Goal: Task Accomplishment & Management: Use online tool/utility

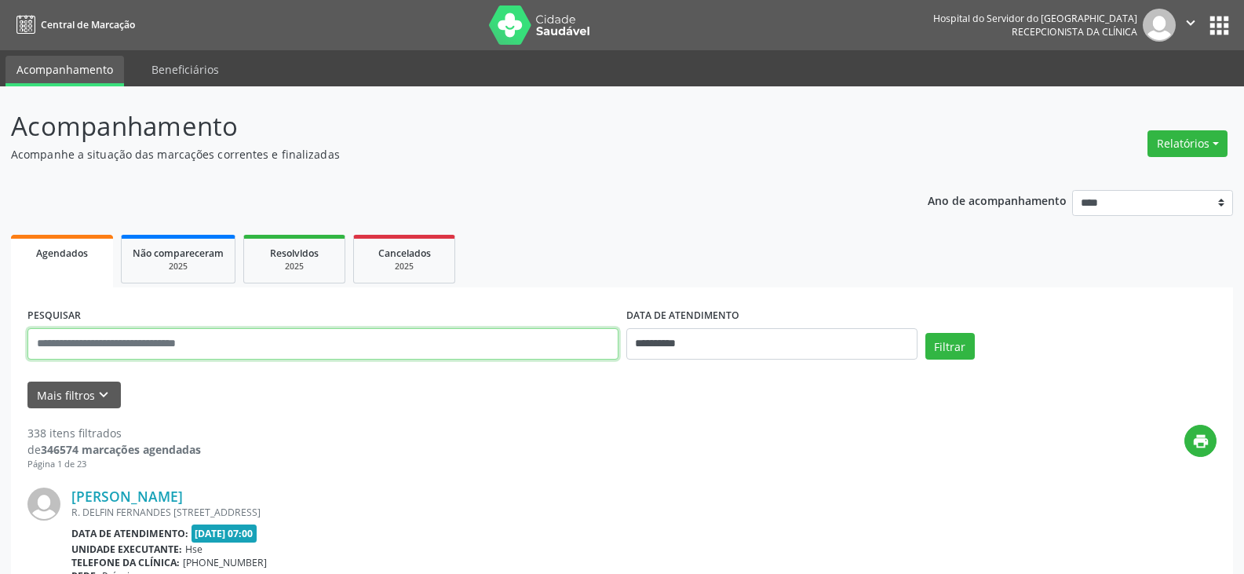
click at [254, 345] on input "text" at bounding box center [322, 343] width 591 height 31
paste input "**********"
type input "**********"
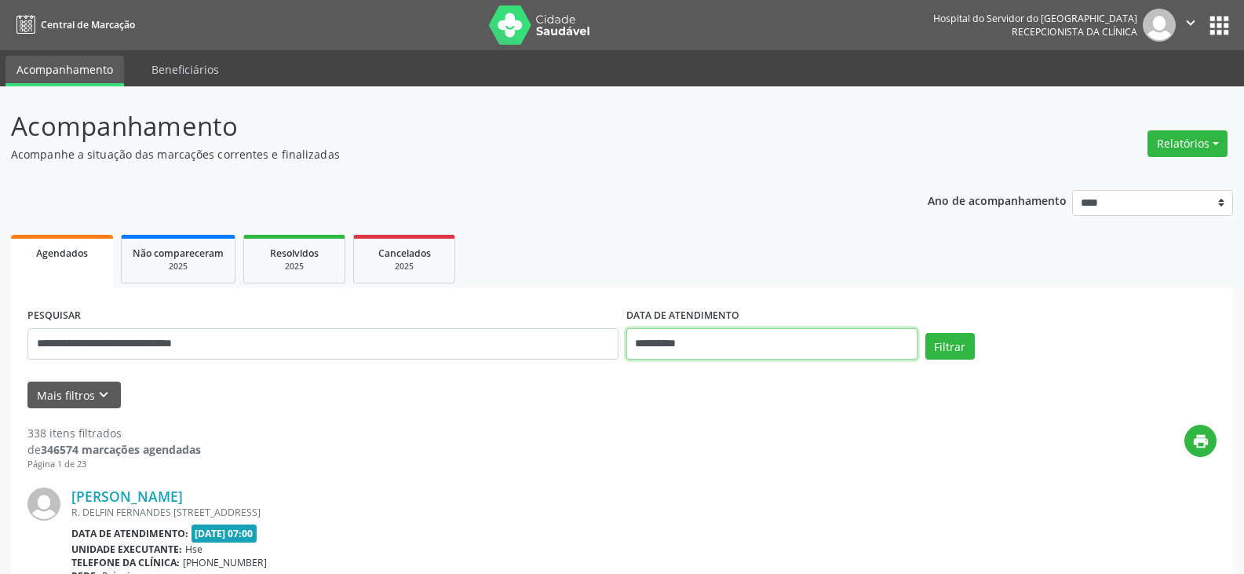
click at [692, 345] on input "**********" at bounding box center [771, 343] width 291 height 31
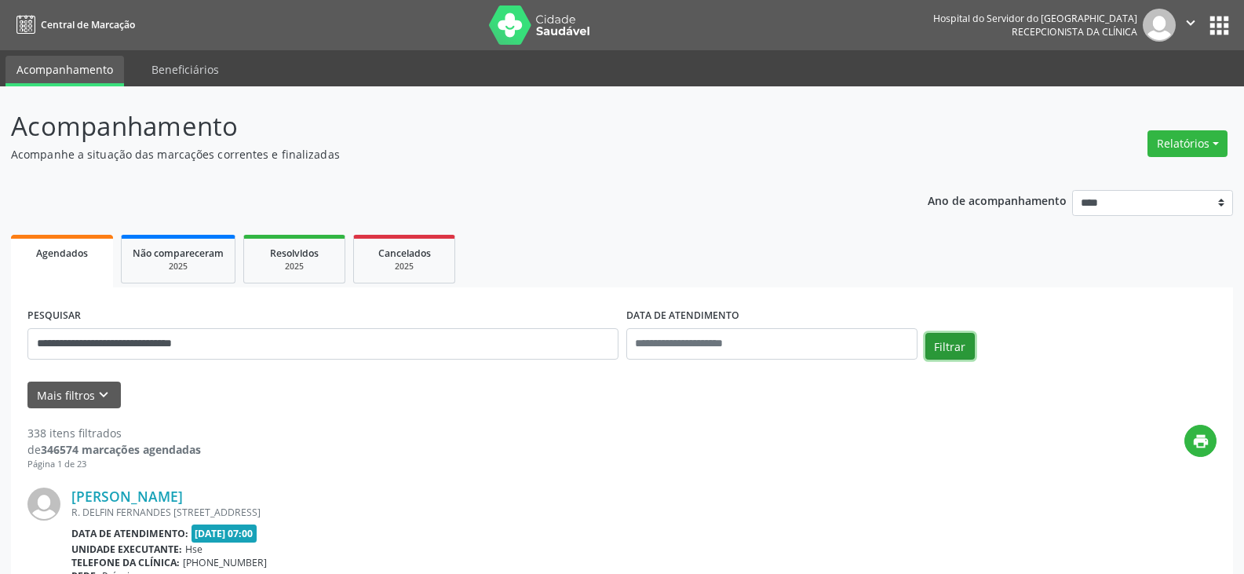
click at [962, 346] on button "Filtrar" at bounding box center [949, 346] width 49 height 27
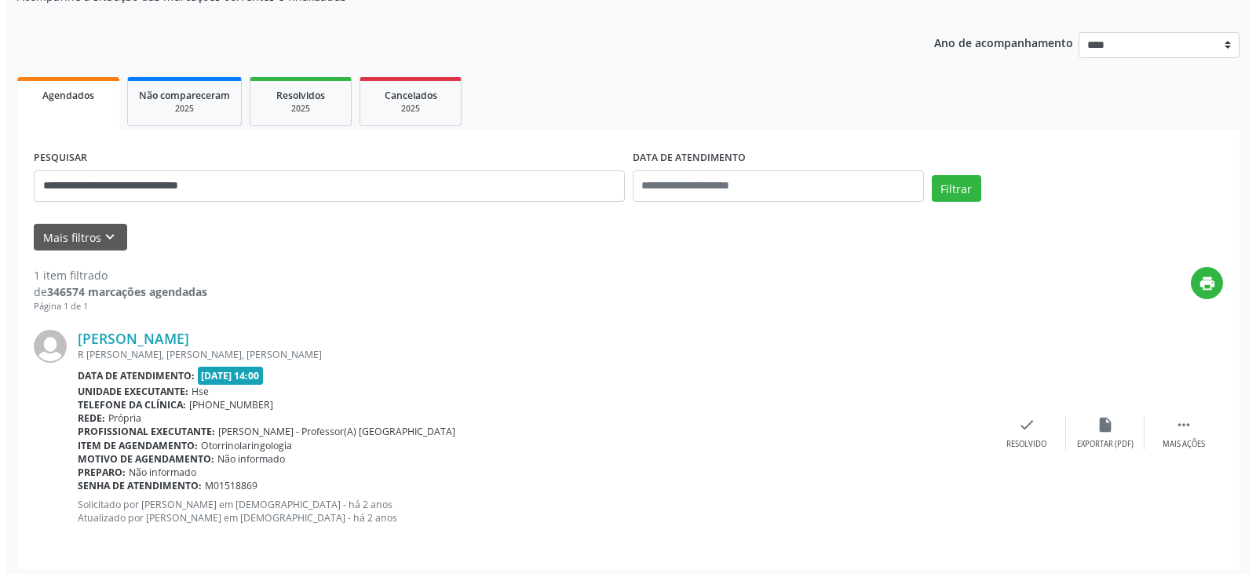
scroll to position [164, 0]
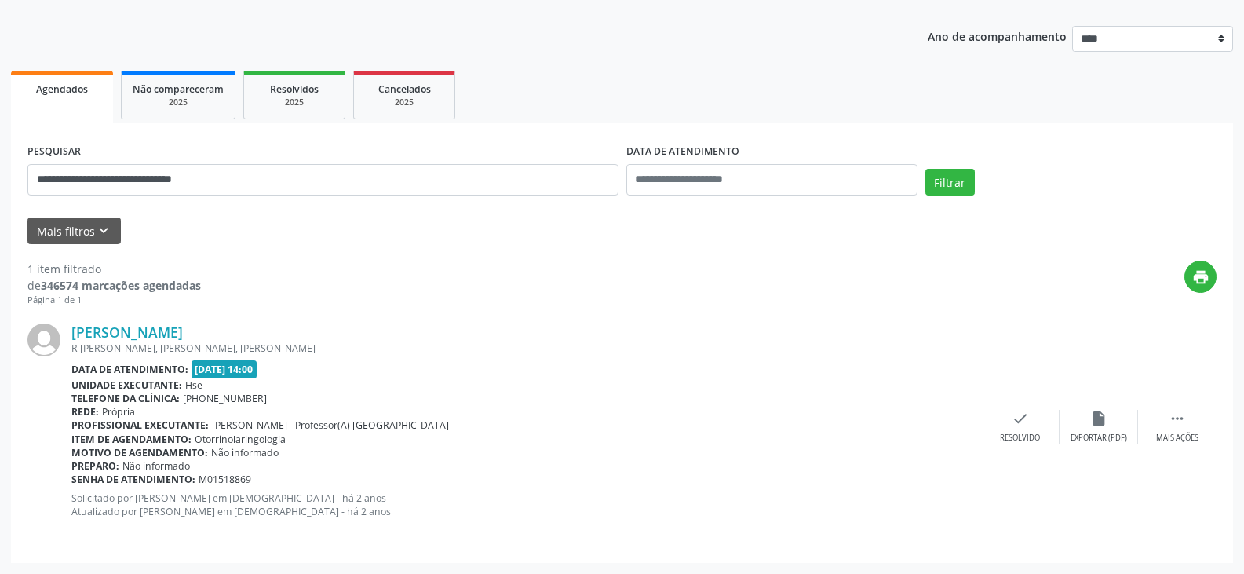
click at [186, 341] on div "R [PERSON_NAME], [PERSON_NAME], [PERSON_NAME]" at bounding box center [526, 347] width 910 height 13
click at [183, 330] on link "[PERSON_NAME]" at bounding box center [126, 331] width 111 height 17
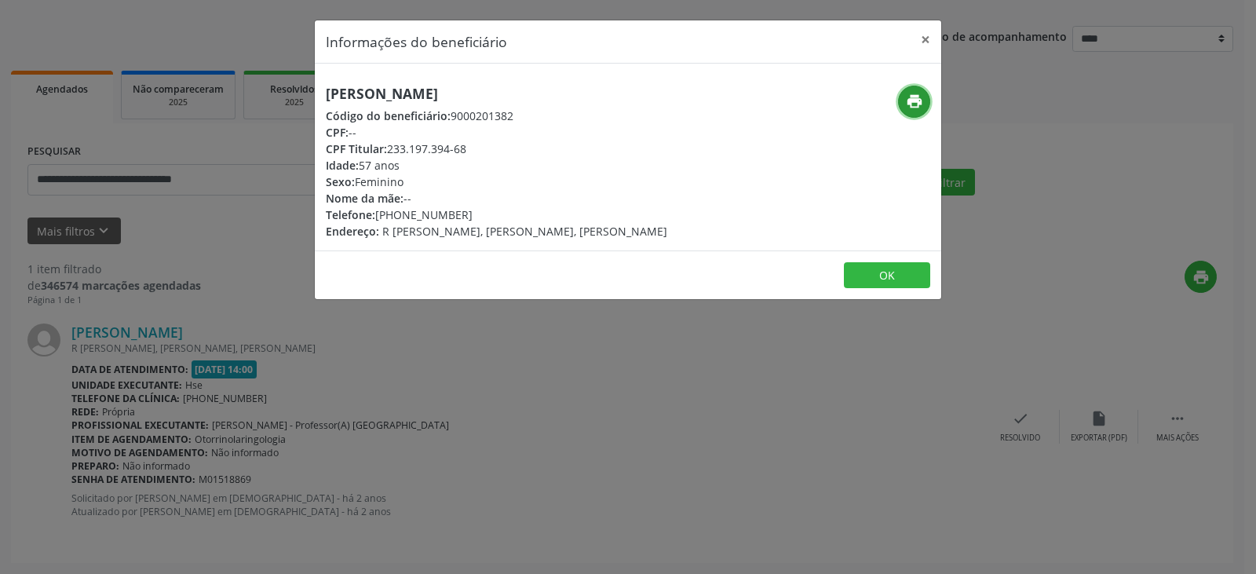
click at [914, 104] on icon "print" at bounding box center [914, 101] width 17 height 17
drag, startPoint x: 467, startPoint y: 148, endPoint x: 386, endPoint y: 147, distance: 80.8
click at [386, 147] on div "CPF Titular: 233.197.394-68" at bounding box center [496, 148] width 341 height 16
copy div "233.197.394-68"
click at [535, 190] on div "Nome da mãe: --" at bounding box center [496, 198] width 341 height 16
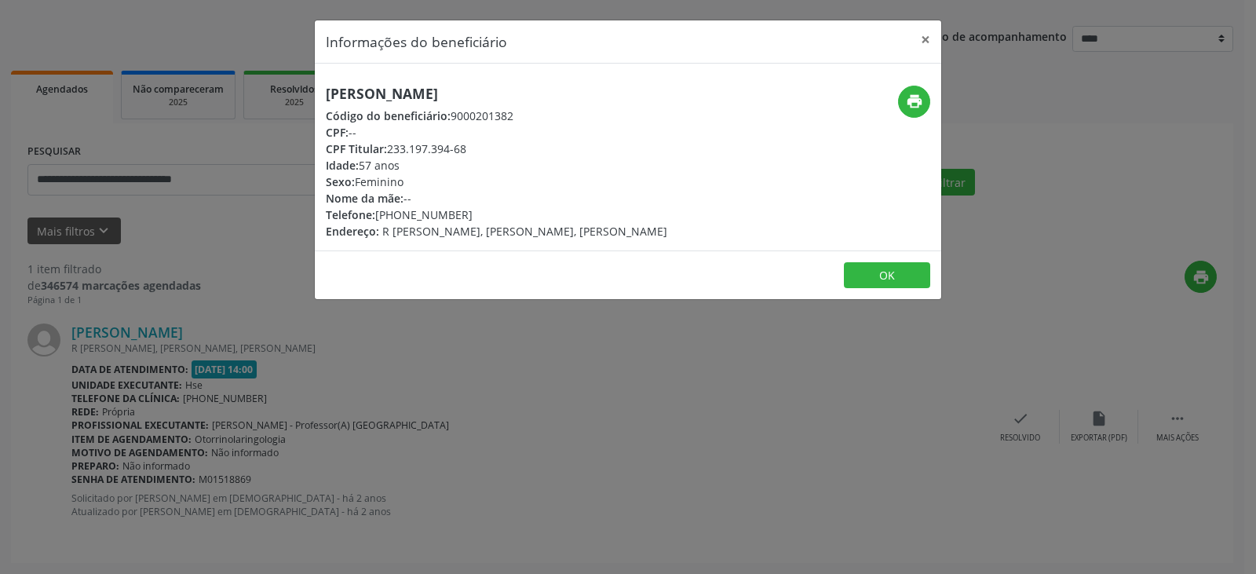
drag, startPoint x: 454, startPoint y: 217, endPoint x: 377, endPoint y: 221, distance: 77.0
click at [377, 221] on div "Telefone: [PHONE_NUMBER]" at bounding box center [496, 214] width 341 height 16
copy div "[PHONE_NUMBER]"
